Goal: Understand process/instructions: Learn how to perform a task or action

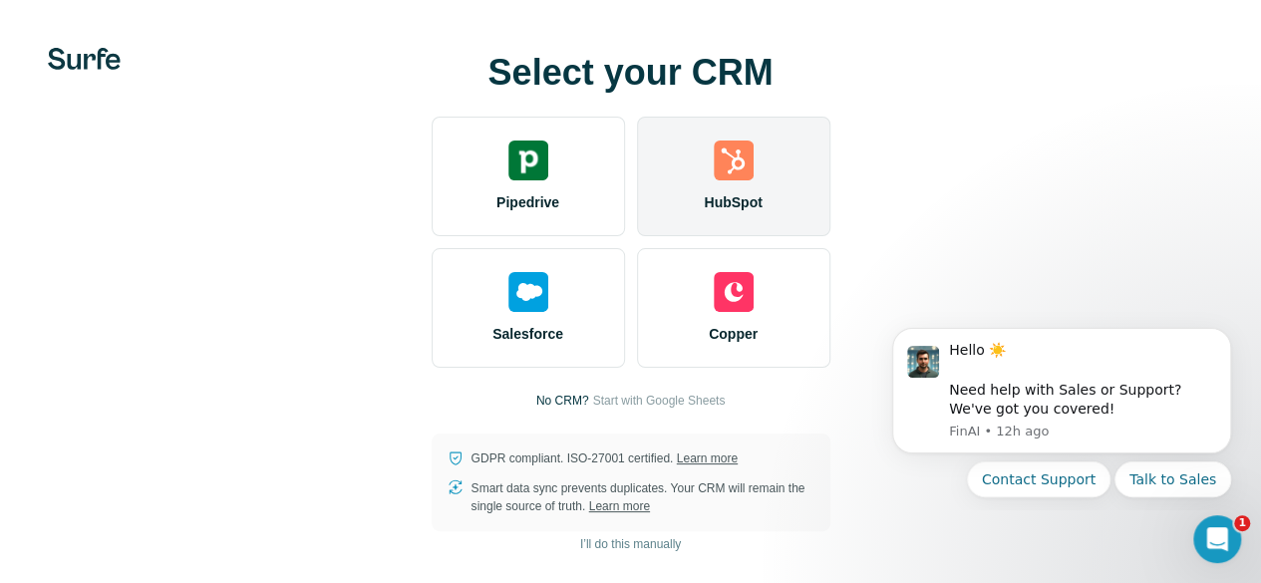
click at [637, 198] on div "HubSpot" at bounding box center [733, 177] width 193 height 120
click at [637, 217] on div "HubSpot" at bounding box center [733, 177] width 193 height 120
click at [637, 194] on div "HubSpot" at bounding box center [733, 177] width 193 height 120
click at [637, 173] on div "HubSpot" at bounding box center [733, 177] width 193 height 120
click at [714, 180] on img at bounding box center [734, 161] width 40 height 40
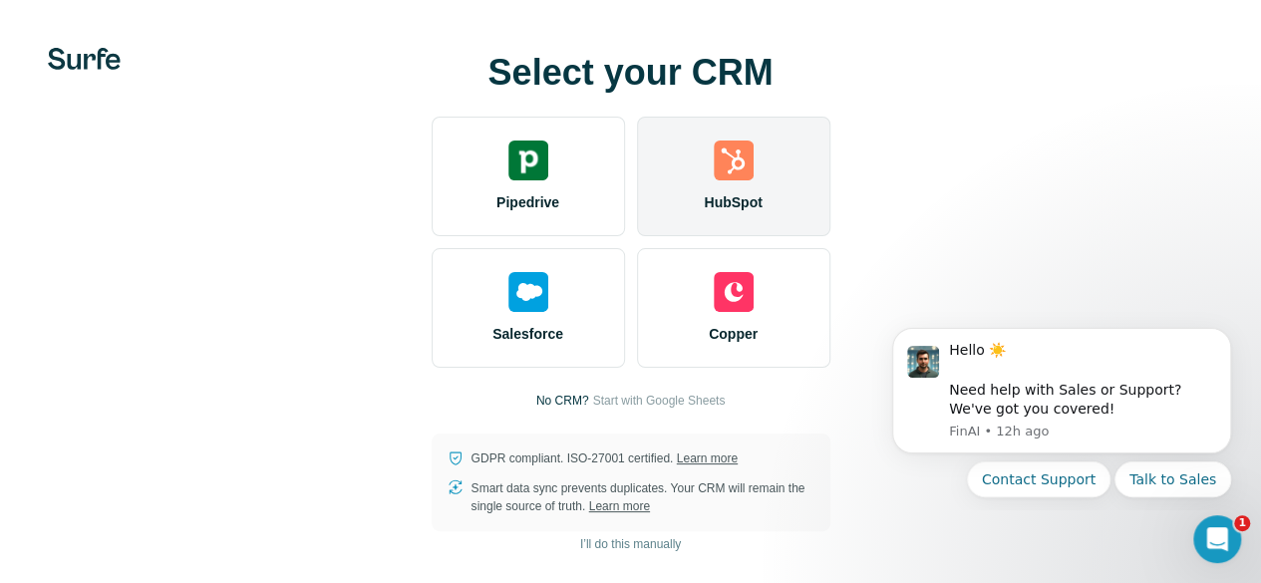
click at [714, 180] on img at bounding box center [734, 161] width 40 height 40
click at [637, 168] on div "HubSpot" at bounding box center [733, 177] width 193 height 120
click at [714, 180] on img at bounding box center [734, 161] width 40 height 40
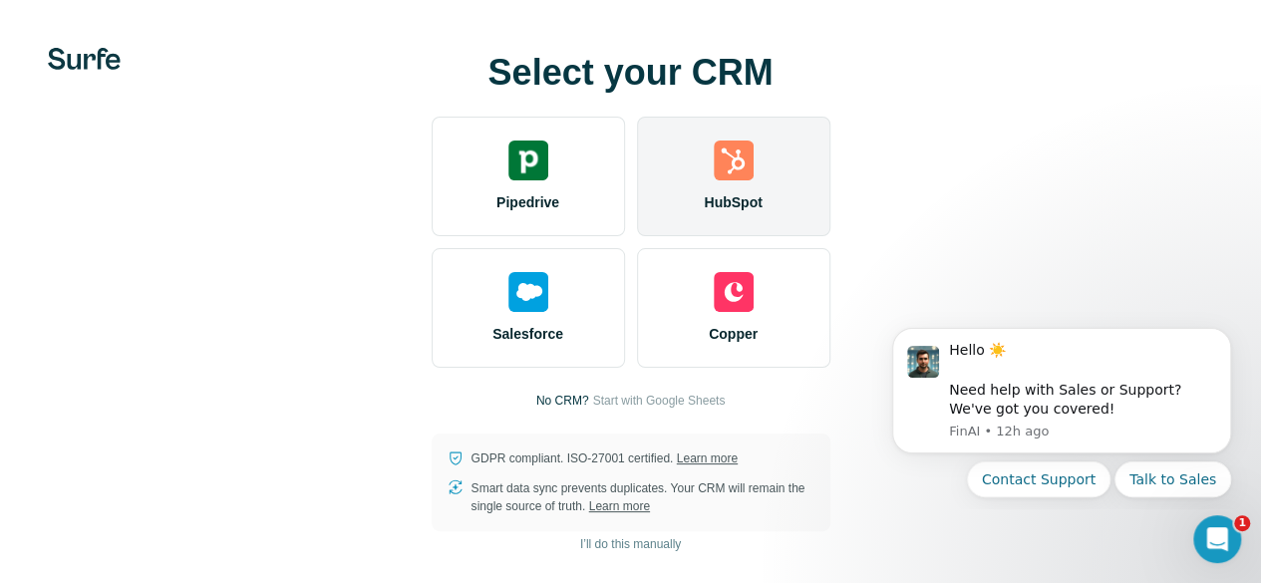
click at [637, 165] on div "HubSpot" at bounding box center [733, 177] width 193 height 120
click at [714, 180] on img at bounding box center [734, 161] width 40 height 40
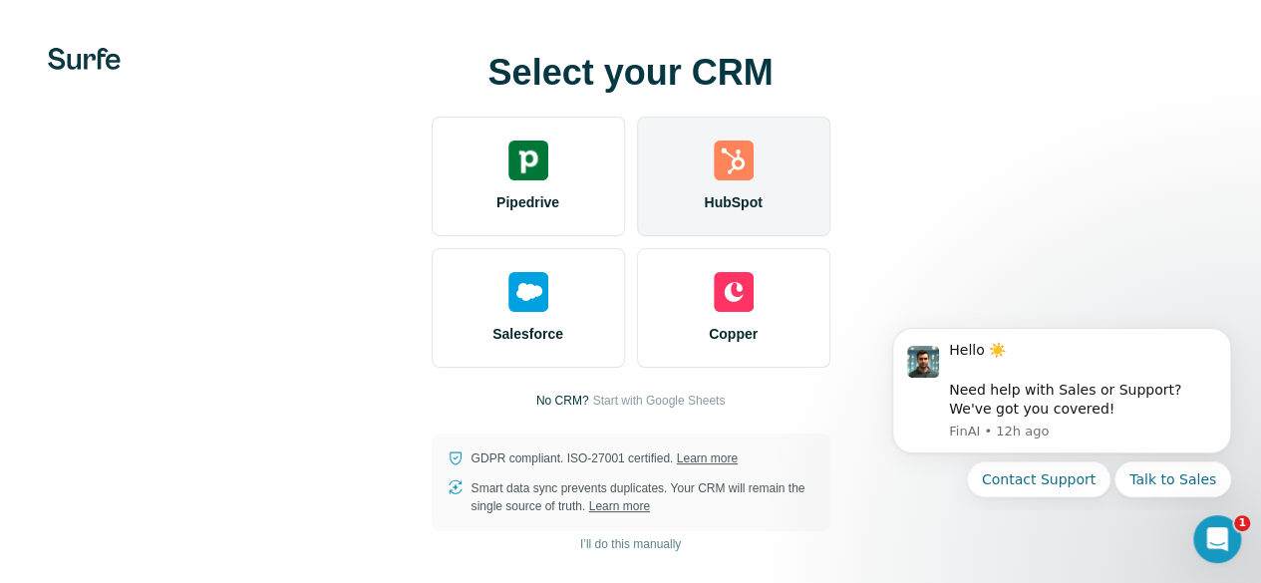
click at [714, 180] on img at bounding box center [734, 161] width 40 height 40
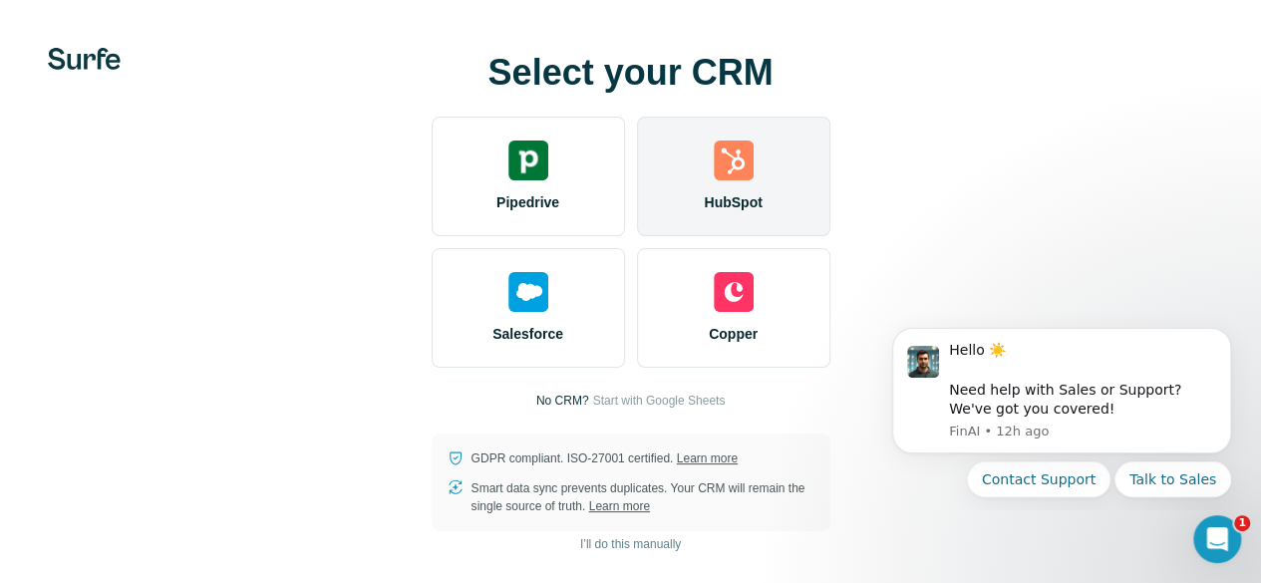
click at [714, 180] on img at bounding box center [734, 161] width 40 height 40
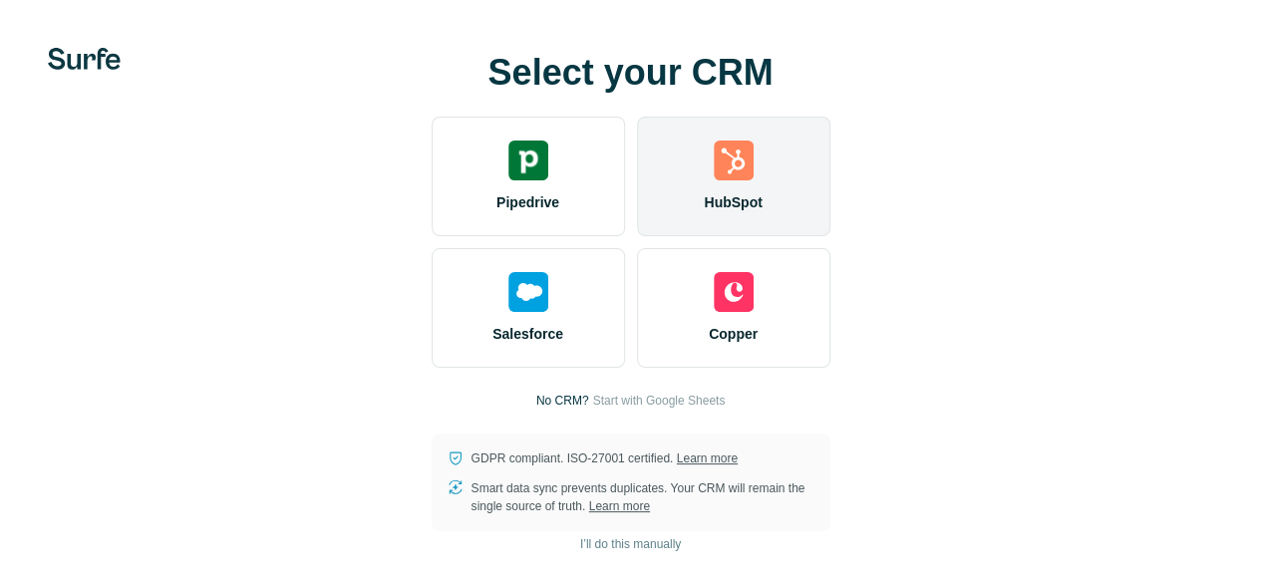
click at [714, 180] on div at bounding box center [734, 161] width 40 height 40
